Goal: Information Seeking & Learning: Learn about a topic

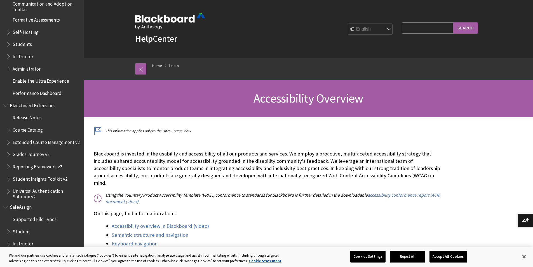
click at [415, 33] on input "Search Query" at bounding box center [427, 27] width 51 height 11
type input "test"
click at [457, 27] on input "Search" at bounding box center [465, 27] width 25 height 11
click at [467, 30] on input "Search" at bounding box center [465, 27] width 25 height 11
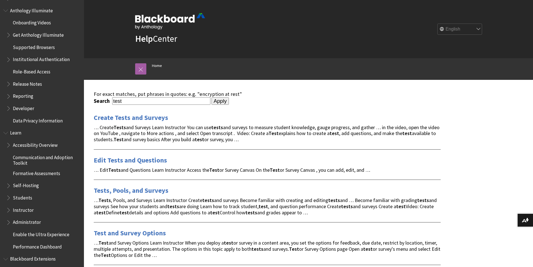
scroll to position [364, 0]
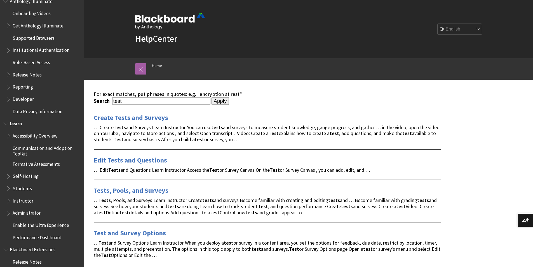
click at [24, 189] on span "Students" at bounding box center [22, 187] width 19 height 8
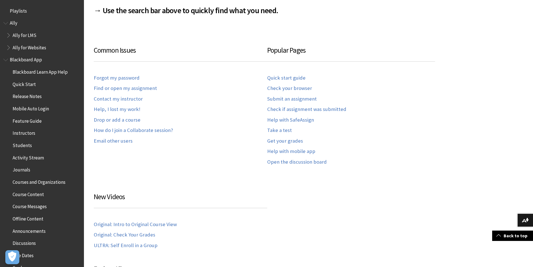
scroll to position [539, 0]
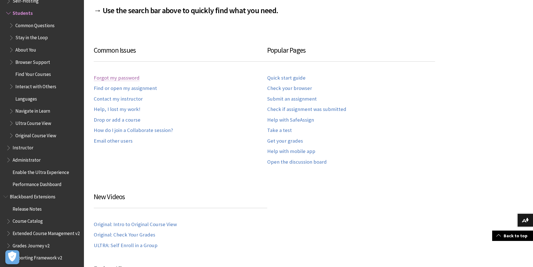
click at [117, 78] on link "Forgot my password" at bounding box center [117, 78] width 46 height 6
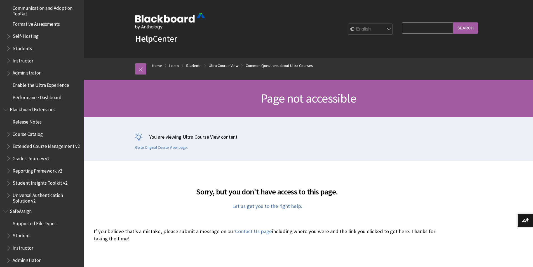
scroll to position [511, 0]
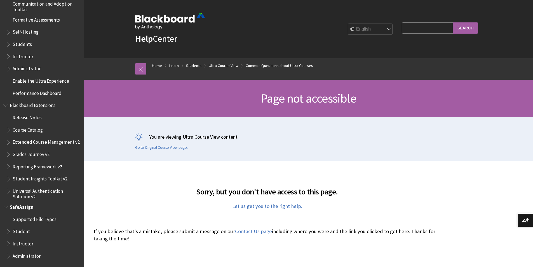
click at [29, 230] on span "Student" at bounding box center [43, 232] width 74 height 10
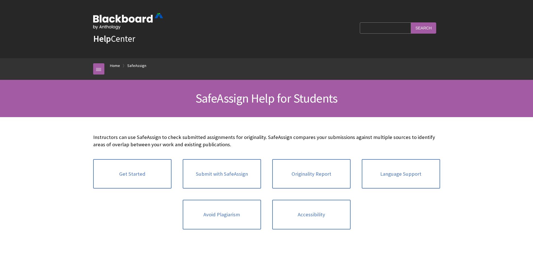
scroll to position [585, 0]
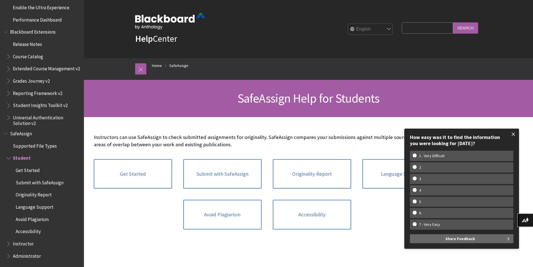
click at [514, 131] on span at bounding box center [513, 134] width 12 height 12
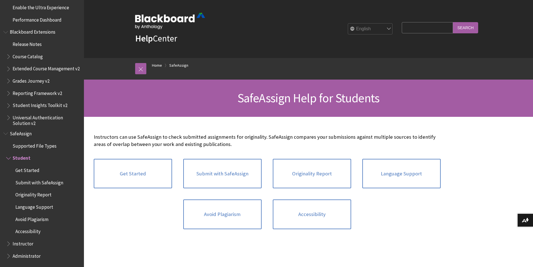
scroll to position [0, 0]
click at [156, 65] on link "Home" at bounding box center [157, 65] width 10 height 7
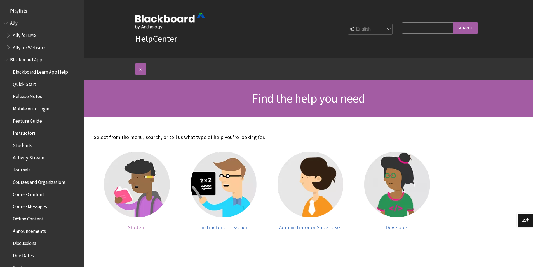
click at [150, 168] on img at bounding box center [137, 184] width 66 height 66
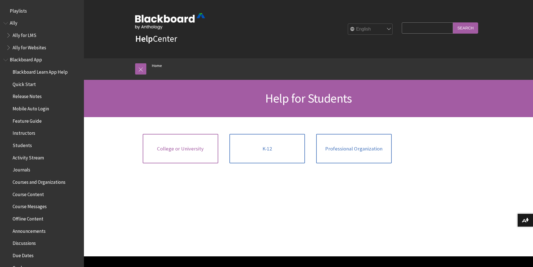
click at [215, 157] on link "College or University" at bounding box center [181, 149] width 76 height 30
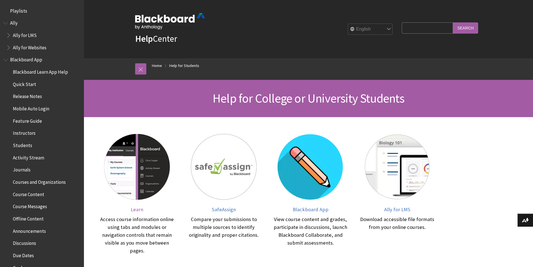
click at [157, 168] on img at bounding box center [137, 167] width 66 height 66
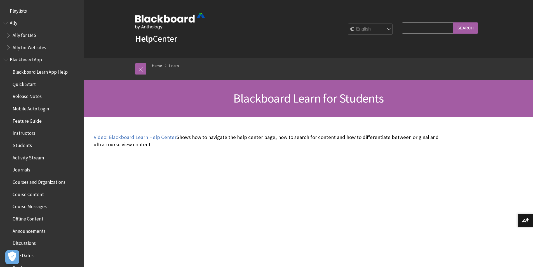
click at [29, 83] on span "Quick Start" at bounding box center [24, 83] width 23 height 8
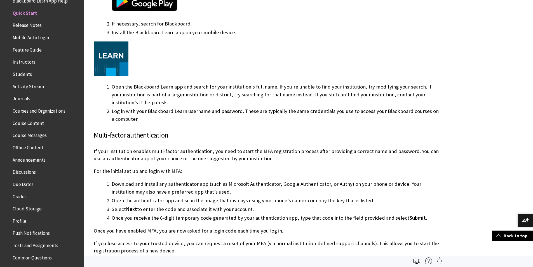
scroll to position [392, 0]
